Goal: Transaction & Acquisition: Purchase product/service

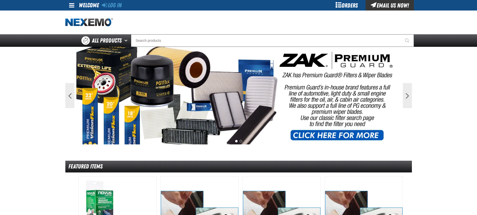
click at [119, 9] on div "Log In" at bounding box center [112, 5] width 20 height 11
drag, startPoint x: 119, startPoint y: 6, endPoint x: 154, endPoint y: 27, distance: 40.9
click at [119, 6] on link "Log In" at bounding box center [112, 5] width 20 height 7
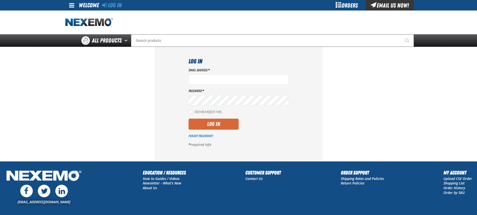
type input "aboyd@joemyerstoyota.com"
click at [209, 123] on button "Log In" at bounding box center [214, 124] width 50 height 11
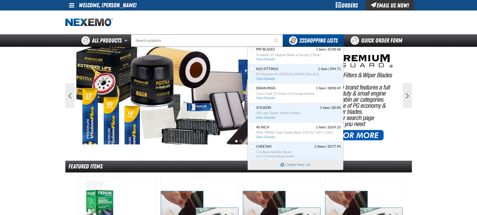
scroll to position [187, 0]
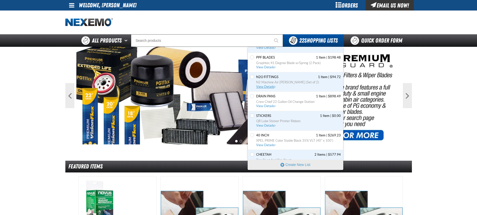
click at [267, 85] on span "View Details" at bounding box center [266, 87] width 20 height 4
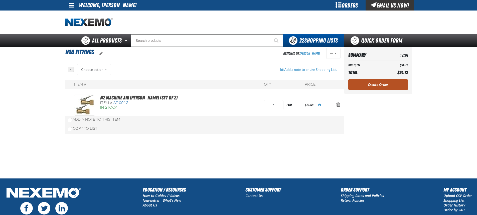
click at [374, 86] on link "Create Order" at bounding box center [379, 84] width 60 height 11
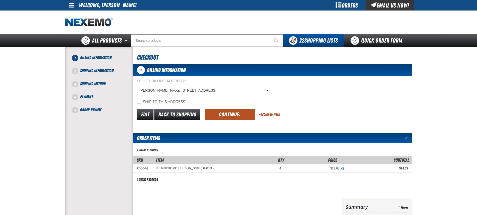
click at [228, 114] on button "Continue" at bounding box center [230, 114] width 50 height 11
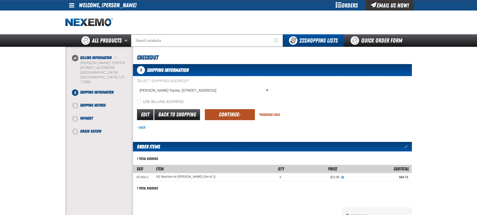
click at [228, 115] on button "Continue" at bounding box center [230, 114] width 50 height 11
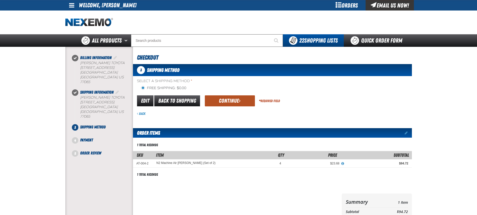
click at [227, 105] on button "Continue" at bounding box center [230, 100] width 50 height 11
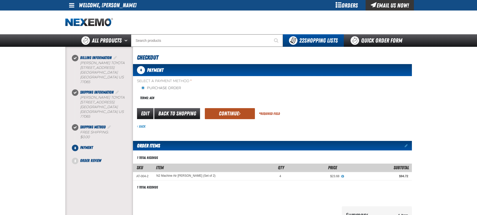
drag, startPoint x: 226, startPoint y: 113, endPoint x: 226, endPoint y: 117, distance: 4.3
click at [226, 113] on button "Continue" at bounding box center [230, 113] width 50 height 11
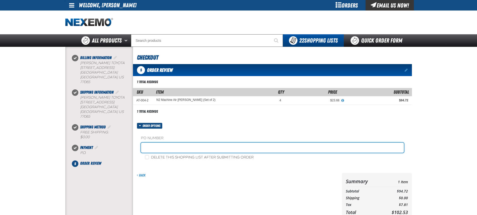
click at [159, 147] on input "text" at bounding box center [272, 148] width 263 height 10
type input "Adam Service Dept"
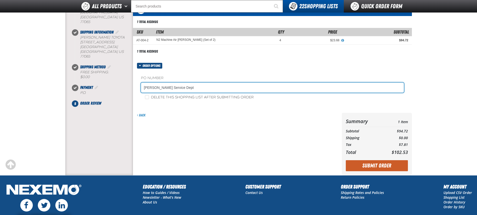
scroll to position [75, 0]
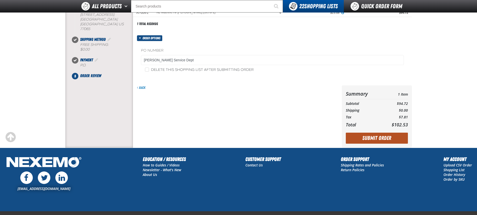
click at [372, 143] on button "Submit Order" at bounding box center [377, 138] width 62 height 11
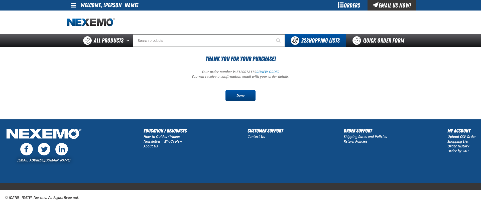
click at [235, 97] on link "Done" at bounding box center [241, 95] width 30 height 11
